Goal: Contribute content

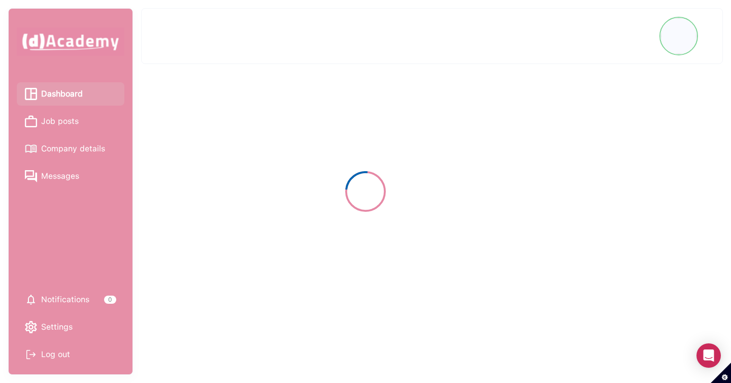
click at [62, 123] on div at bounding box center [365, 191] width 731 height 383
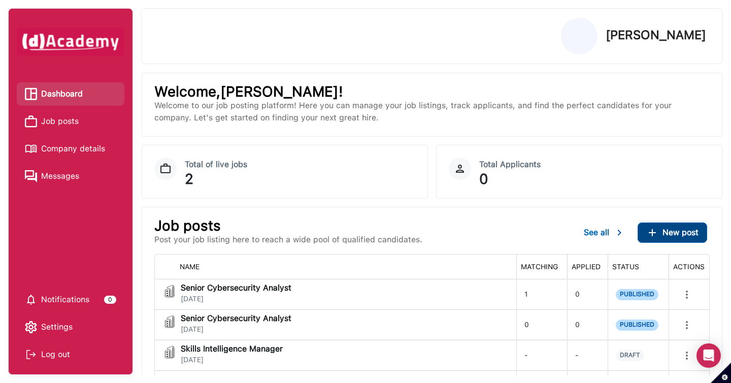
click at [675, 231] on span "New post" at bounding box center [681, 232] width 36 height 10
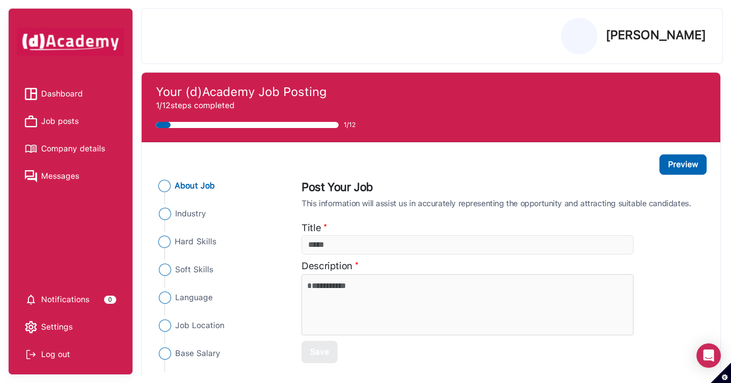
click at [207, 242] on span "Hard Skills" at bounding box center [196, 242] width 42 height 12
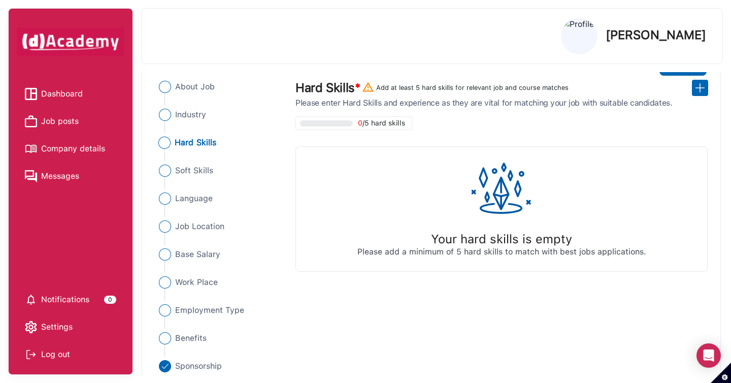
scroll to position [92, 0]
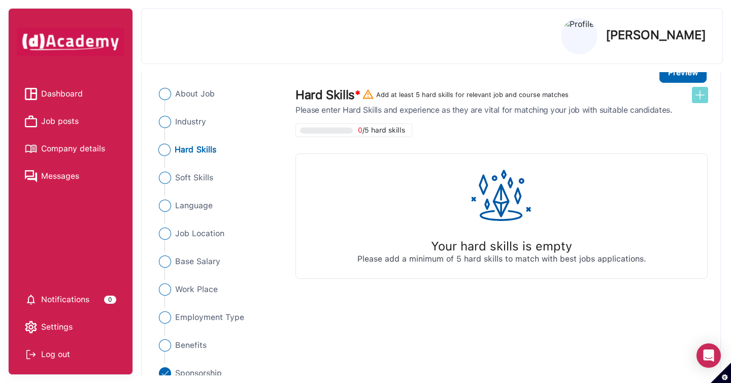
click at [696, 97] on img at bounding box center [700, 95] width 12 height 12
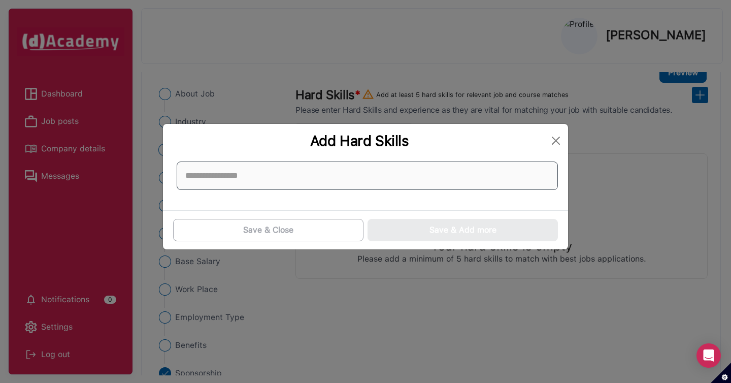
click at [490, 164] on input at bounding box center [367, 175] width 381 height 28
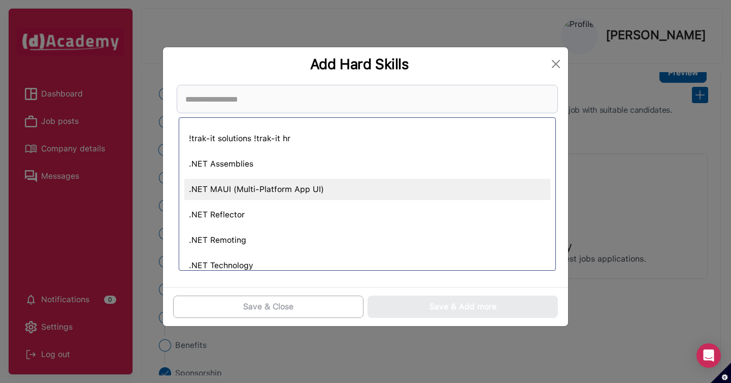
click at [423, 184] on div ".NET MAUI (Multi-Platform App UI)" at bounding box center [367, 189] width 366 height 21
